Goal: Task Accomplishment & Management: Use online tool/utility

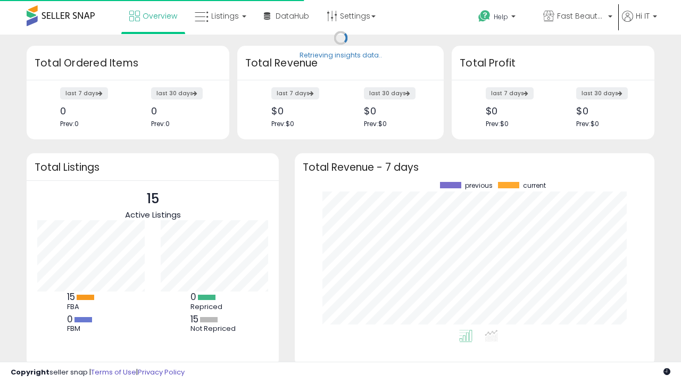
scroll to position [148, 339]
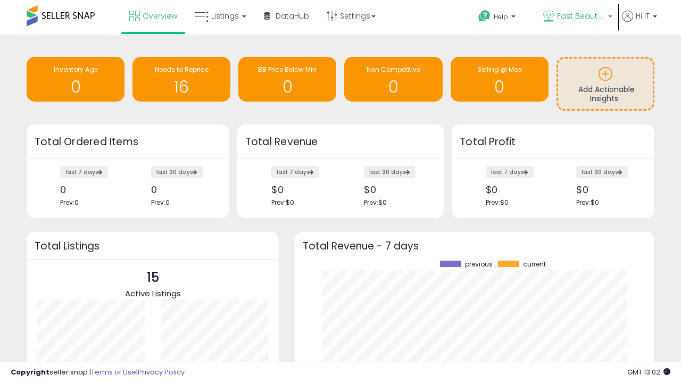
click at [577, 17] on span "Fast Beauty ([GEOGRAPHIC_DATA])" at bounding box center [581, 16] width 48 height 11
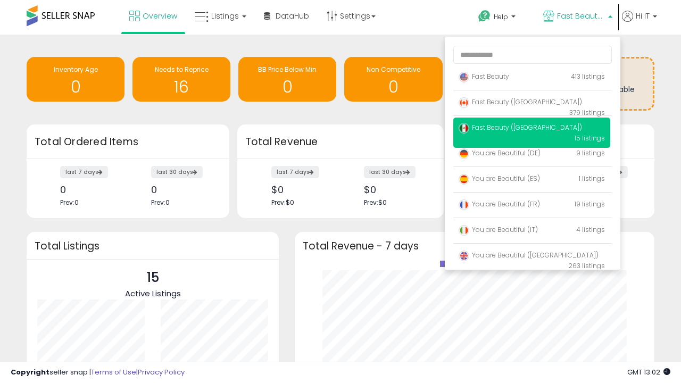
click at [532, 78] on p "Fast Beauty 413 listings" at bounding box center [531, 77] width 157 height 21
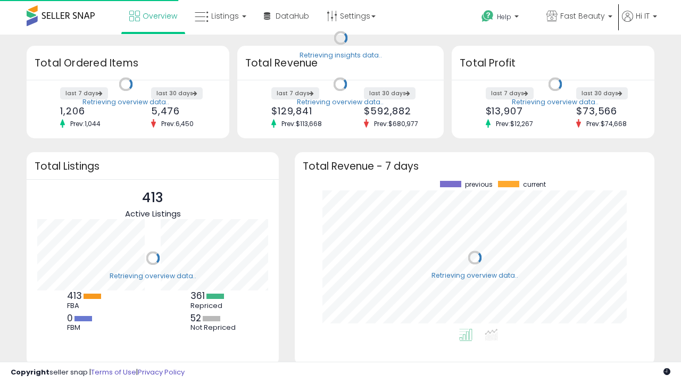
scroll to position [148, 339]
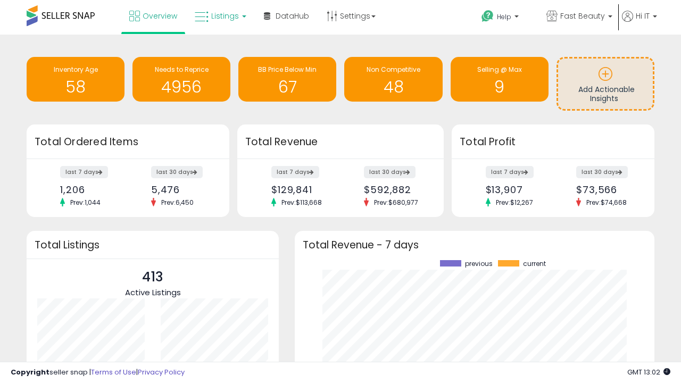
click at [219, 16] on span "Listings" at bounding box center [225, 16] width 28 height 11
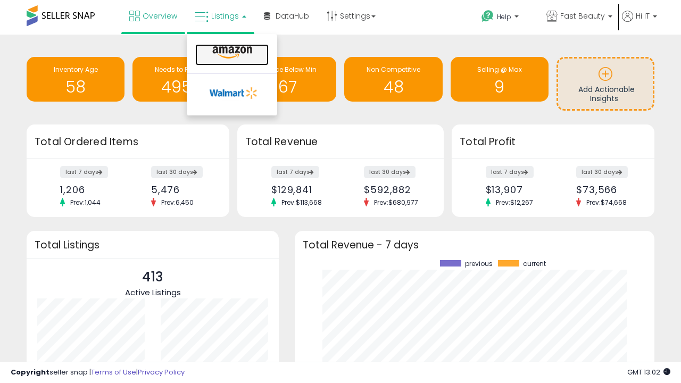
click at [231, 53] on icon at bounding box center [232, 53] width 46 height 14
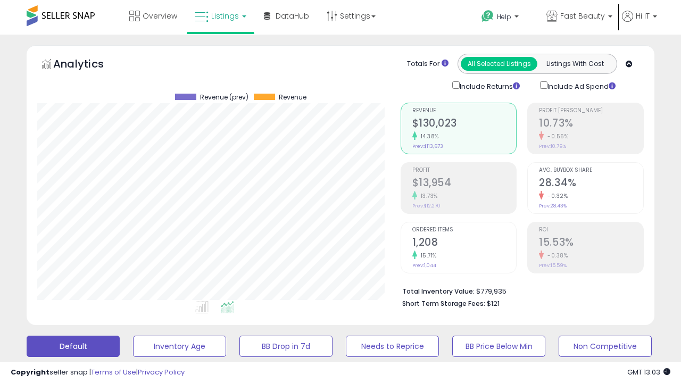
scroll to position [218, 363]
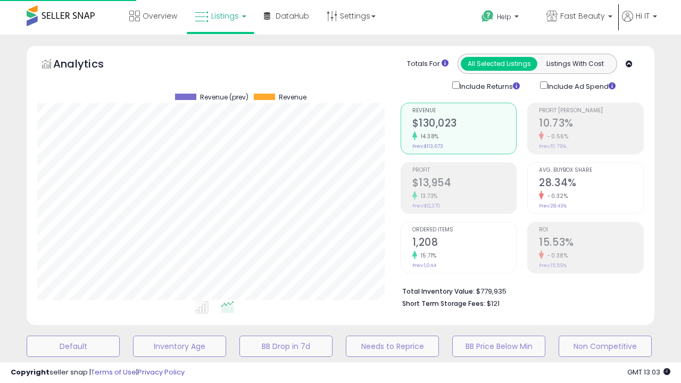
scroll to position [207, 0]
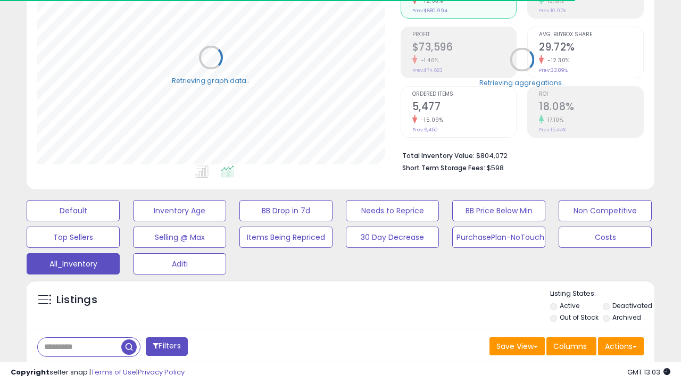
click at [76, 369] on span "Last 30 Days" at bounding box center [77, 374] width 46 height 11
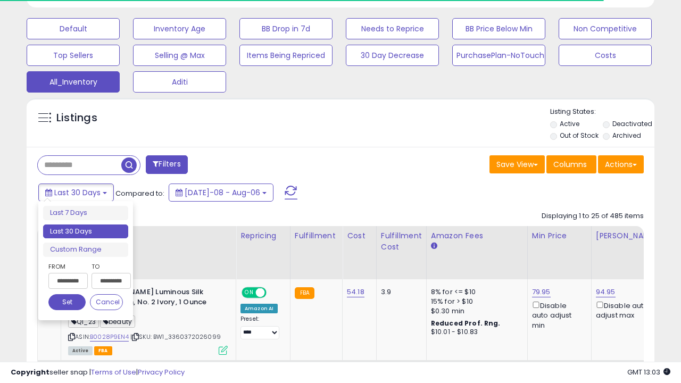
click at [86, 232] on li "Last 30 Days" at bounding box center [85, 232] width 85 height 14
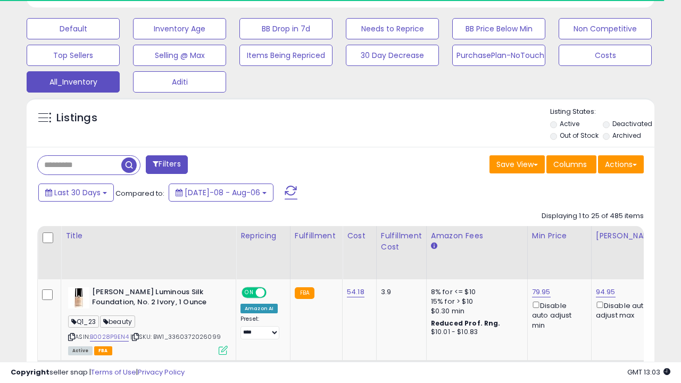
scroll to position [218, 363]
click at [621, 163] on button "Actions" at bounding box center [621, 164] width 46 height 18
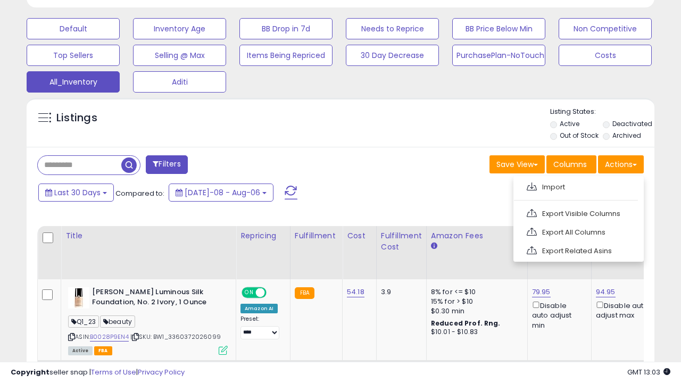
click at [577, 231] on link "Export All Columns" at bounding box center [577, 232] width 117 height 16
